Goal: Check status: Check status

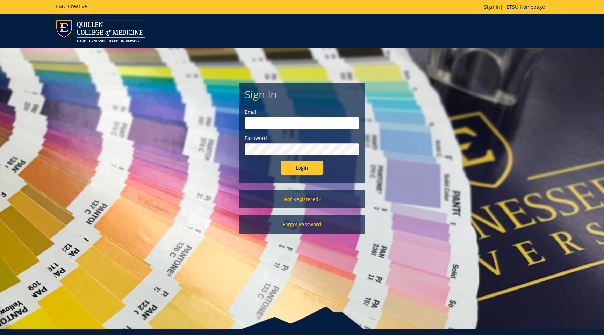
click at [292, 123] on input "email" at bounding box center [302, 123] width 115 height 12
type input "[EMAIL_ADDRESS][DOMAIN_NAME]"
click at [304, 169] on input "Login" at bounding box center [302, 168] width 42 height 14
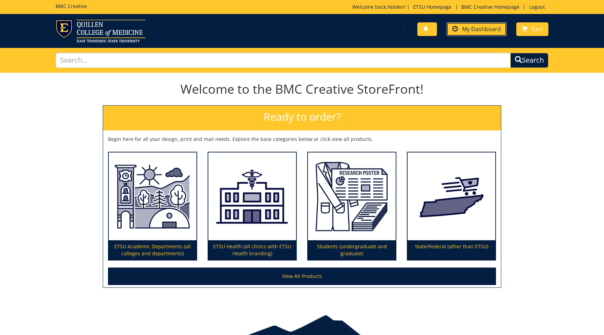
click at [467, 27] on span "My Dashboard" at bounding box center [481, 29] width 39 height 8
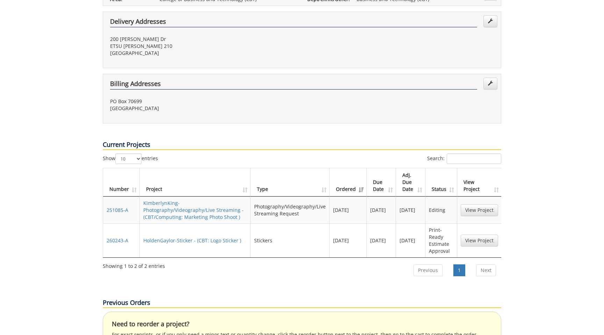
scroll to position [226, 0]
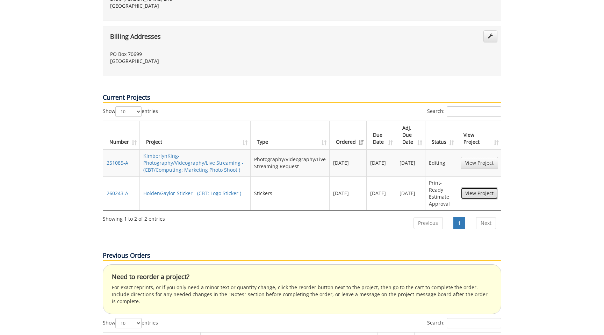
click at [467, 187] on link "View Project" at bounding box center [479, 193] width 37 height 12
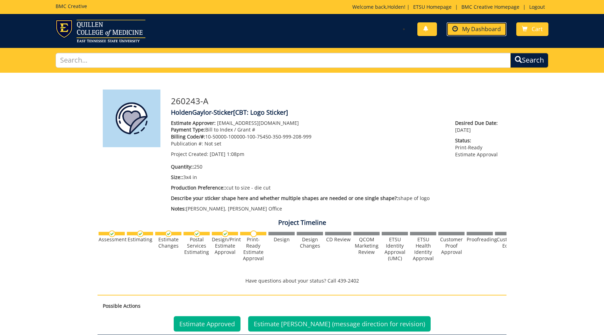
click at [472, 34] on link "My Dashboard" at bounding box center [477, 29] width 60 height 14
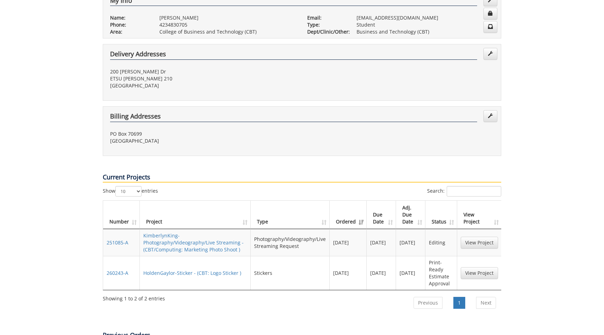
scroll to position [25, 0]
